Goal: Task Accomplishment & Management: Complete application form

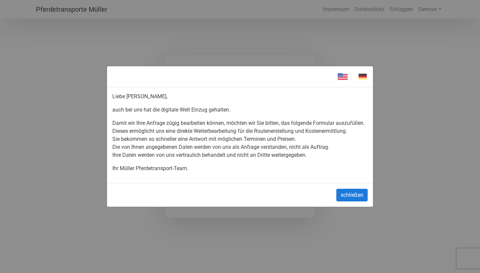
click at [341, 200] on button "schließen" at bounding box center [351, 195] width 31 height 13
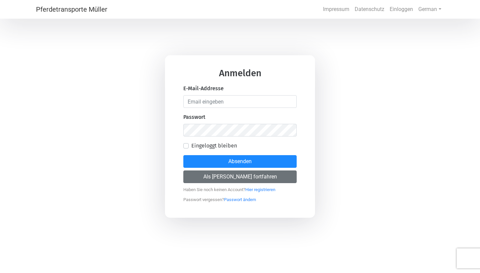
click at [248, 178] on button "Als [PERSON_NAME] fortfahren" at bounding box center [239, 177] width 113 height 13
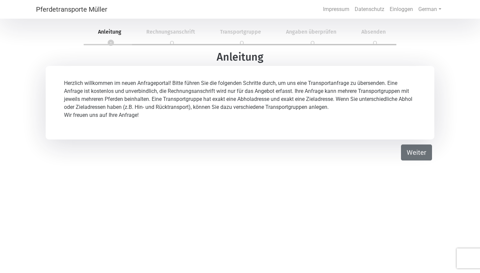
click at [417, 148] on button "Weiter" at bounding box center [416, 153] width 31 height 16
select select "DE"
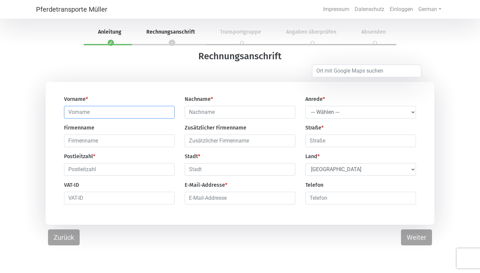
click at [101, 118] on input "text" at bounding box center [119, 112] width 111 height 13
type input "Franziska"
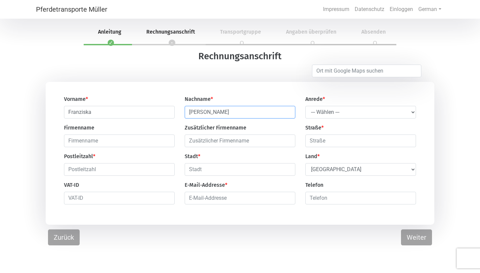
type input "[PERSON_NAME]"
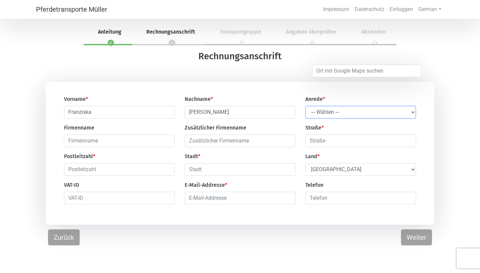
select select "Ms."
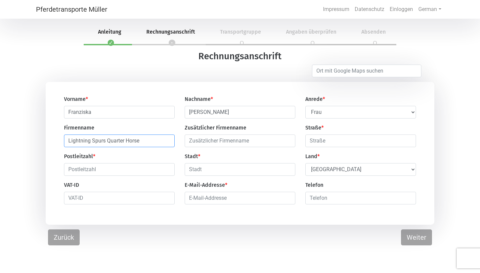
type input "Lightning Spurs Quarter Horse"
type input "Wehldorfer Holz 1"
type input "27404"
type input "Gyhum/ [GEOGRAPHIC_DATA]"
click at [169, 200] on input "text" at bounding box center [119, 198] width 111 height 13
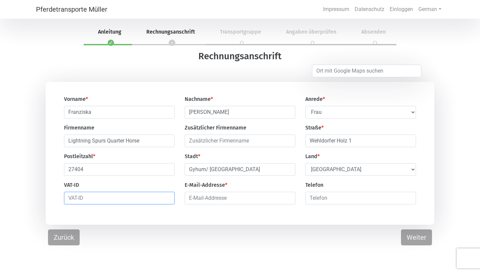
click at [169, 200] on input "text" at bounding box center [119, 198] width 111 height 13
click at [152, 254] on div "Pferdetransporte Müller Impressum Datenschutz Einloggen German English German 1…" at bounding box center [240, 156] width 480 height 273
type input "G"
type input "[EMAIL_ADDRESS][DOMAIN_NAME]"
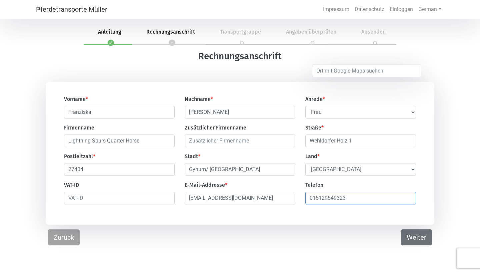
type input "015129549323"
click at [414, 240] on button "Weiter" at bounding box center [416, 238] width 31 height 16
select select "DE"
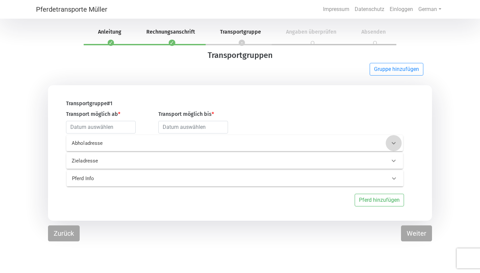
click at [395, 143] on icon at bounding box center [393, 143] width 4 height 2
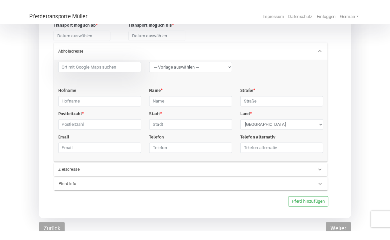
scroll to position [97, 0]
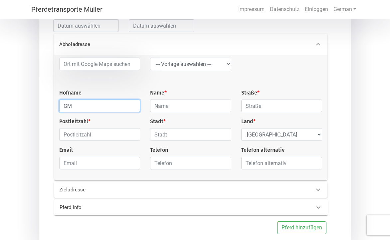
type input "G"
paste input "GMM Miniatures / GAEC Le Bâtiment"
type input "GMM Miniatures / GAEC Le Bâtiment"
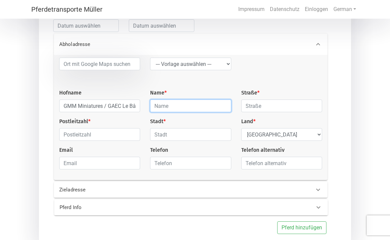
paste input "Monnier Guy et Marine"
type input "Monnier Guy et Marine"
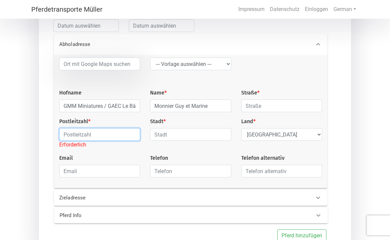
paste input "35380 PLELAN LE GRAND"
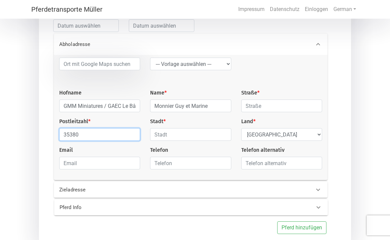
type input "35380"
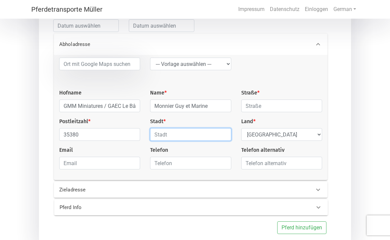
paste input "35380 PLELAN LE GRAND"
click at [169, 136] on input "35380 PLELAN LE GRAND" at bounding box center [190, 134] width 81 height 13
type input "PLELAN LE GRAND"
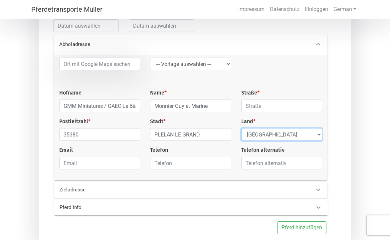
select select "FR"
click at [319, 190] on icon at bounding box center [319, 190] width 8 height 8
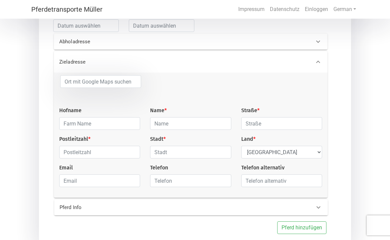
click at [319, 190] on div "Hofname Name * Straße * Postleitzahl * Stadt * Land * Select Country [GEOGRAPHI…" at bounding box center [190, 133] width 273 height 117
click at [320, 62] on icon at bounding box center [319, 62] width 8 height 8
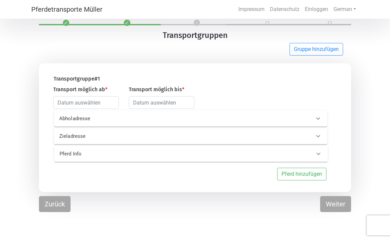
scroll to position [20, 0]
click at [321, 120] on icon at bounding box center [319, 119] width 8 height 8
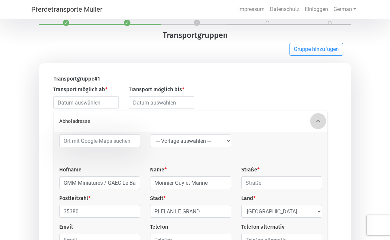
click at [321, 120] on icon at bounding box center [319, 121] width 8 height 8
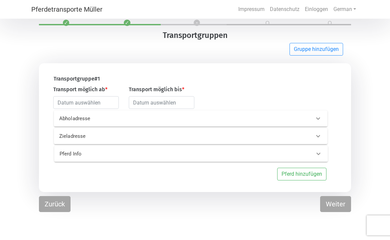
click at [319, 136] on icon at bounding box center [319, 136] width 8 height 8
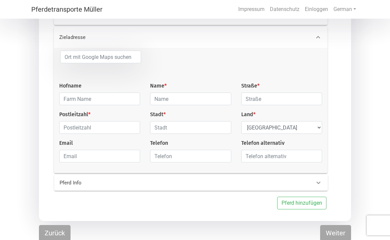
scroll to position [120, 0]
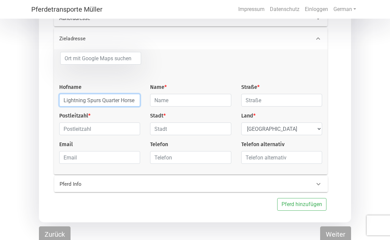
type input "Lightning Spurs Quarter Horse"
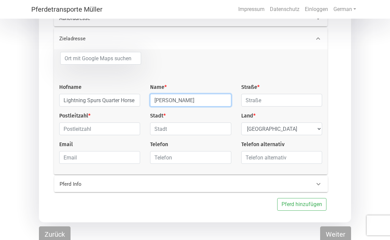
type input "[PERSON_NAME]"
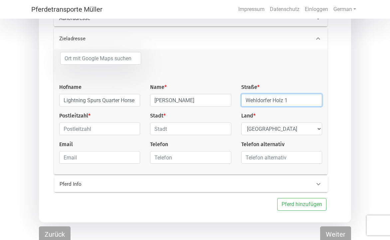
type input "Wehldorfer Holz 1"
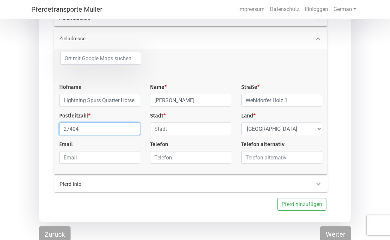
type input "27404"
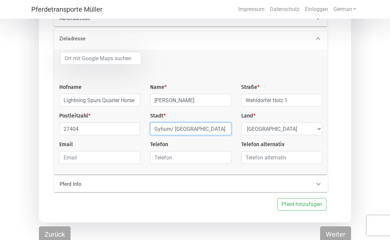
type input "Gyhum/ [GEOGRAPHIC_DATA]"
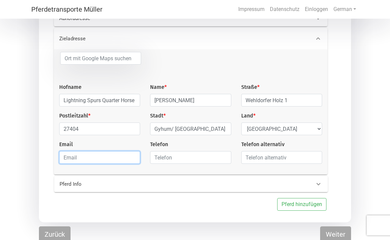
type input "G"
type input "[EMAIL_ADDRESS][DOMAIN_NAME]"
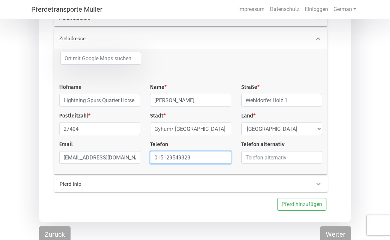
type input "015129549323"
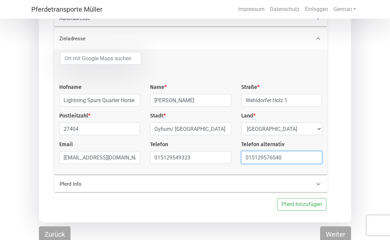
type input "015129576040"
click at [322, 187] on icon at bounding box center [319, 184] width 8 height 8
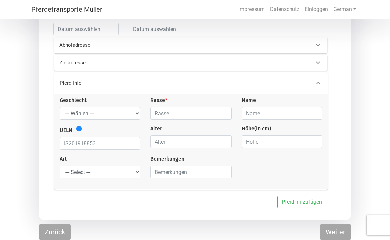
scroll to position [94, 0]
select select "mare"
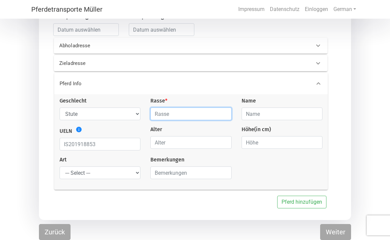
click at [165, 113] on input "text" at bounding box center [191, 114] width 81 height 13
type input "Pony"
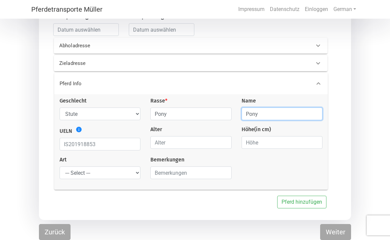
type input "Pony"
click at [77, 128] on icon "info" at bounding box center [79, 129] width 7 height 7
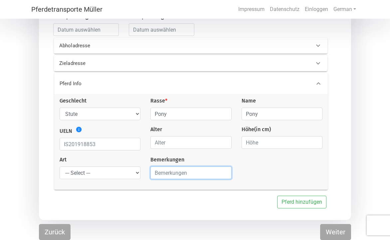
click at [165, 172] on input "text" at bounding box center [191, 173] width 81 height 13
type input "("
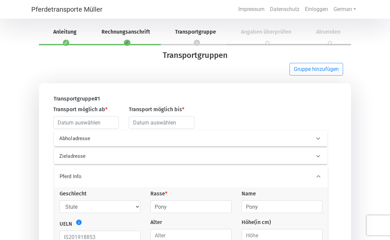
scroll to position [0, 0]
type input "8 Stuten mit 4 Fohlen bei Fuß ( Fohlen sind noch keine 6 Monate somit ist die M…"
click at [129, 42] on li "2 Rechnungsanschrift" at bounding box center [124, 32] width 74 height 25
select select "Ms."
select select "DE"
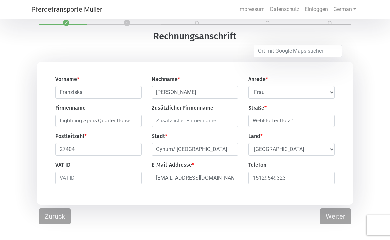
scroll to position [20, 0]
click at [336, 220] on button "Weiter" at bounding box center [336, 217] width 31 height 16
select select "FR"
select select "DE"
select select "mare"
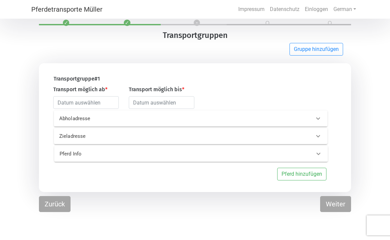
click at [319, 118] on icon at bounding box center [319, 119] width 8 height 8
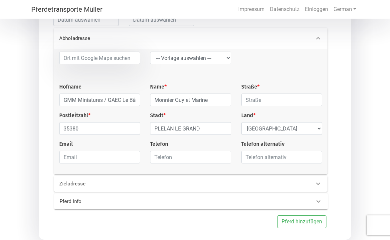
scroll to position [103, 0]
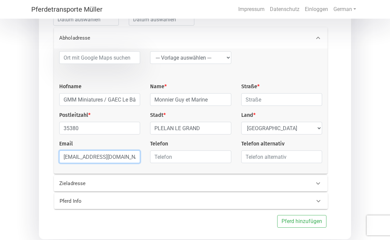
type input "[EMAIL_ADDRESS][DOMAIN_NAME]"
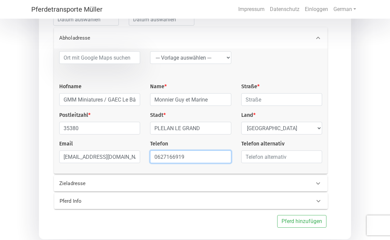
type input "0627166919"
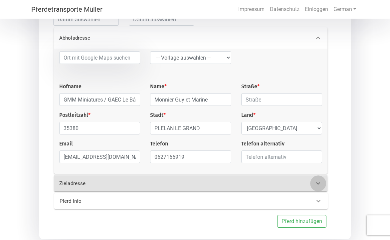
click at [318, 186] on icon at bounding box center [319, 184] width 8 height 8
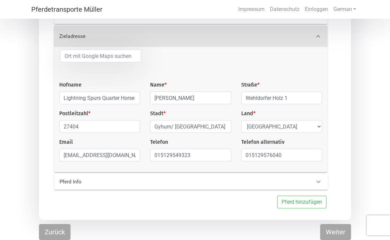
scroll to position [124, 0]
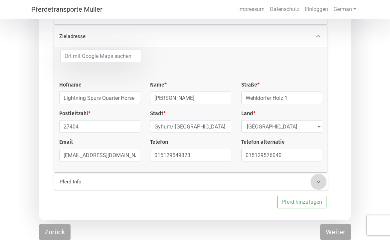
click at [317, 184] on icon at bounding box center [319, 182] width 8 height 8
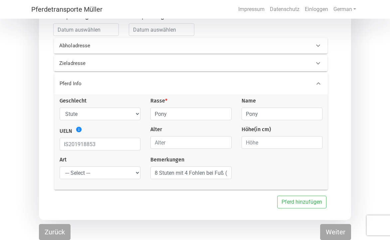
scroll to position [94, 0]
click at [228, 176] on input "8 Stuten mit 4 Fohlen bei Fuß ( Fohlen sind noch keine 6 Monate somit ist die M…" at bounding box center [191, 173] width 81 height 13
click at [229, 174] on input "8 Stuten mit 4 Fohlen bei Fuß ( Fohlen sind noch keine 6 Monate somit ist die M…" at bounding box center [191, 173] width 81 height 13
click at [228, 173] on input "8 Stuten mit 4 Fohlen bei Fuß ( Fohlen sind noch keine 6 Monate somit ist die M…" at bounding box center [191, 173] width 81 height 13
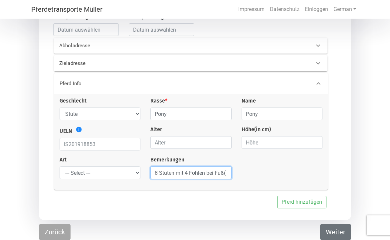
type input "8 Stuten mit 4 Fohlen bei Fuß( Fohlen sind noch keine 6 Monate somit ist die Mu…"
click at [338, 231] on button "Weiter" at bounding box center [336, 232] width 31 height 16
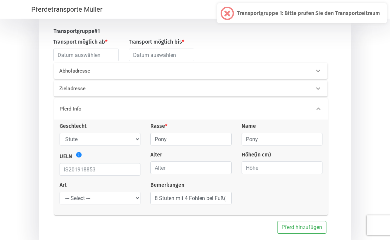
scroll to position [56, 0]
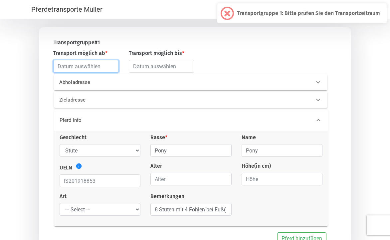
click at [104, 65] on input "text" at bounding box center [86, 66] width 66 height 13
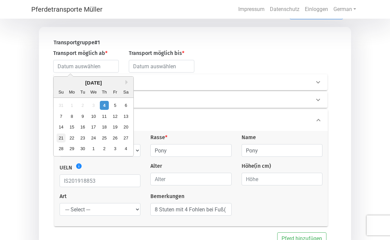
click at [59, 138] on div "21" at bounding box center [61, 138] width 9 height 9
type input "[DATE]"
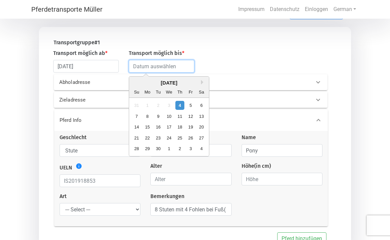
click at [185, 68] on input "text" at bounding box center [162, 66] width 66 height 13
click at [203, 147] on div "4" at bounding box center [201, 149] width 9 height 9
type input "[DATE]"
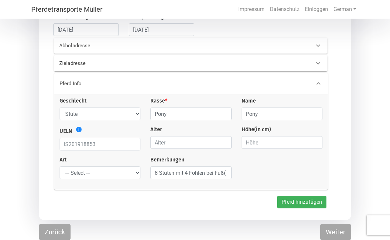
scroll to position [94, 0]
click at [300, 203] on button "Pferd hinzufügen" at bounding box center [302, 202] width 49 height 13
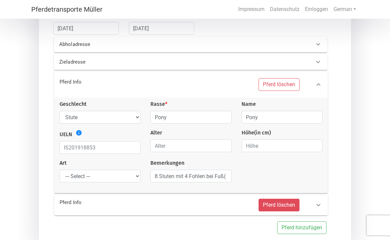
click at [287, 210] on button "Pferd löschen" at bounding box center [279, 205] width 41 height 13
select select
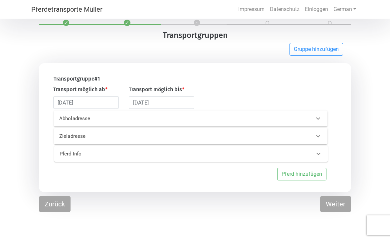
scroll to position [20, 0]
click at [319, 155] on icon at bounding box center [319, 154] width 4 height 2
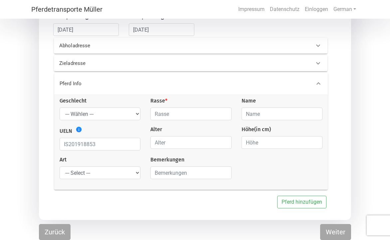
scroll to position [94, 0]
click at [296, 204] on button "Pferd hinzufügen" at bounding box center [302, 202] width 49 height 13
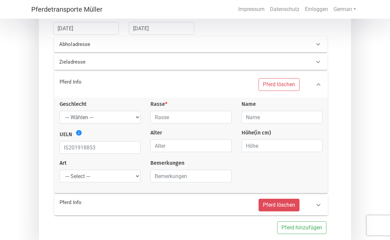
click at [290, 208] on button "Pferd löschen" at bounding box center [279, 205] width 41 height 13
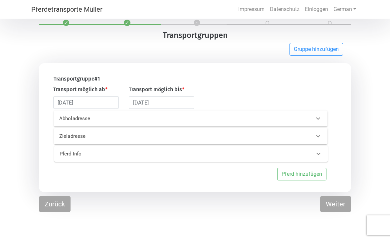
scroll to position [20, 0]
click at [319, 157] on icon at bounding box center [319, 154] width 8 height 8
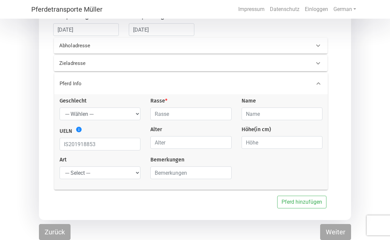
scroll to position [94, 0]
select select "mare"
click at [165, 113] on input "text" at bounding box center [191, 114] width 81 height 13
type input "Pony"
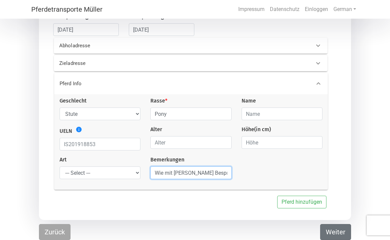
type input "Wie mit [PERSON_NAME] Besprochen _ 6 Stuten davon 4 fohlen unter 6 Monate somit…"
click at [332, 232] on button "Weiter" at bounding box center [336, 232] width 31 height 16
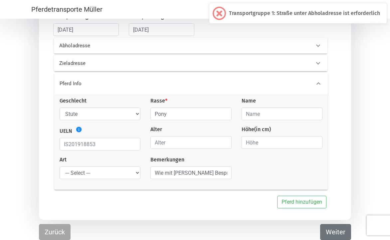
click at [332, 232] on button "Weiter" at bounding box center [336, 232] width 31 height 16
click at [320, 63] on icon at bounding box center [319, 63] width 4 height 2
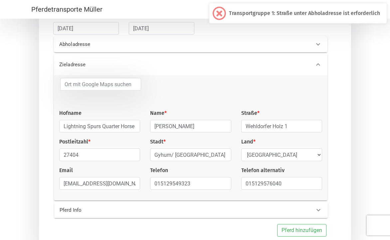
click at [319, 45] on icon at bounding box center [319, 44] width 8 height 8
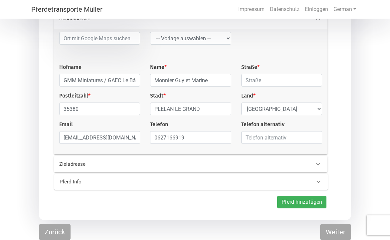
scroll to position [124, 0]
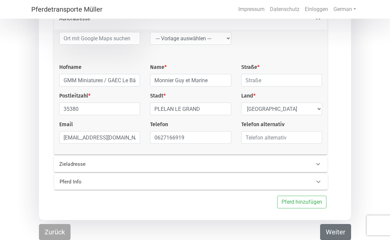
click at [336, 231] on button "Weiter" at bounding box center [336, 232] width 31 height 16
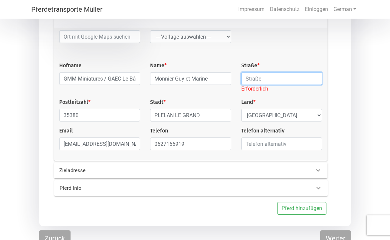
paste input "7 Le Bâtiment"
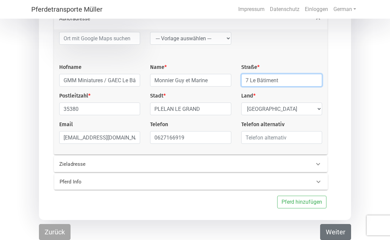
type input "7 Le Bâtiment"
click at [339, 229] on button "Weiter" at bounding box center [336, 232] width 31 height 16
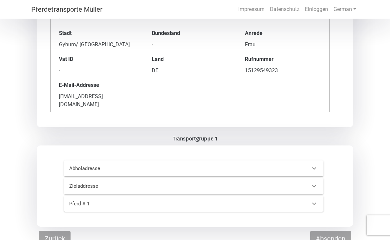
scroll to position [109, 0]
click at [326, 233] on button "Absenden" at bounding box center [331, 239] width 41 height 16
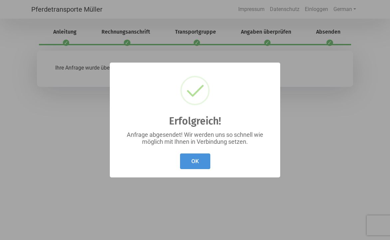
scroll to position [0, 0]
click at [195, 161] on button "OK" at bounding box center [195, 162] width 30 height 16
